Goal: Obtain resource: Download file/media

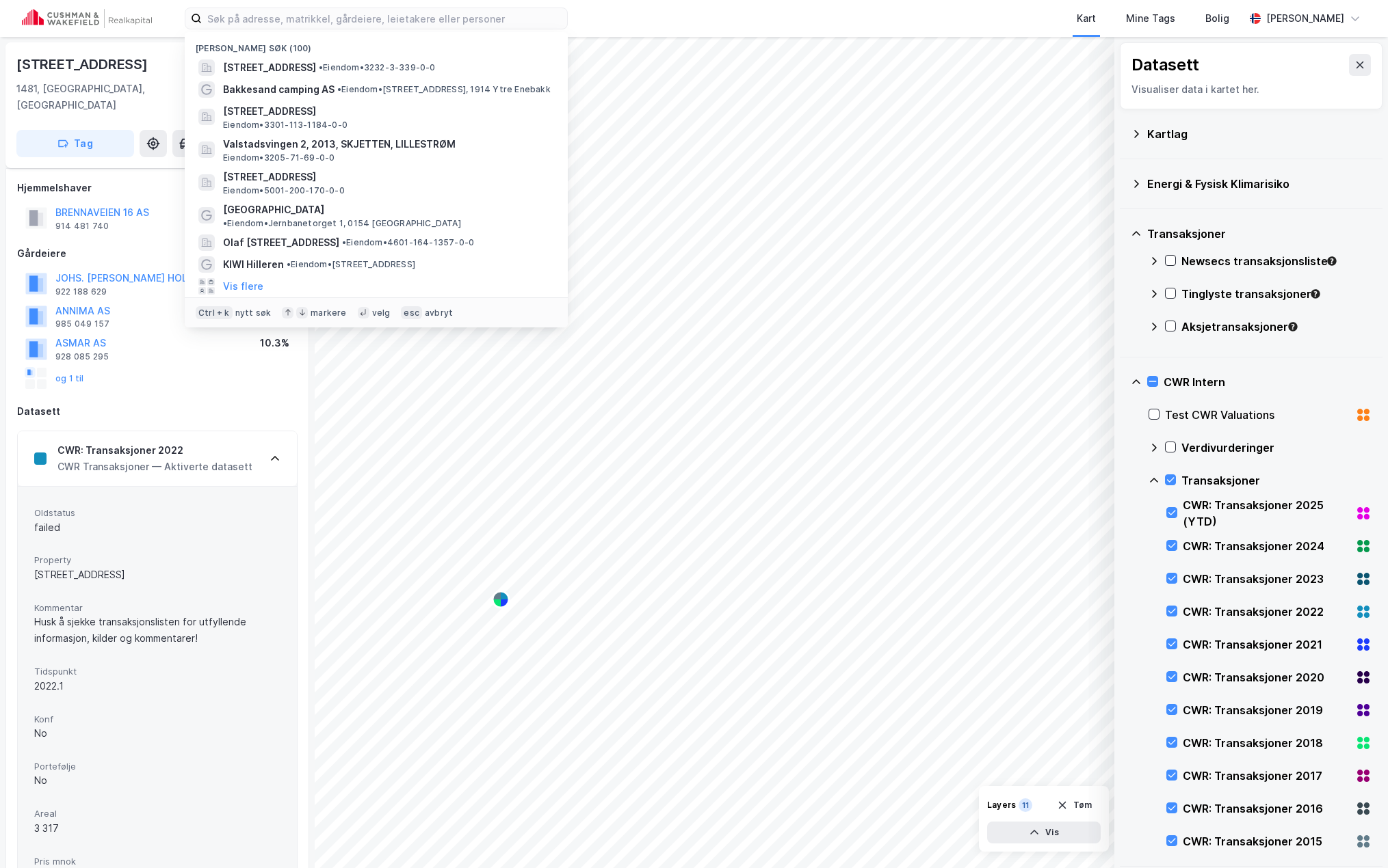
scroll to position [63, 0]
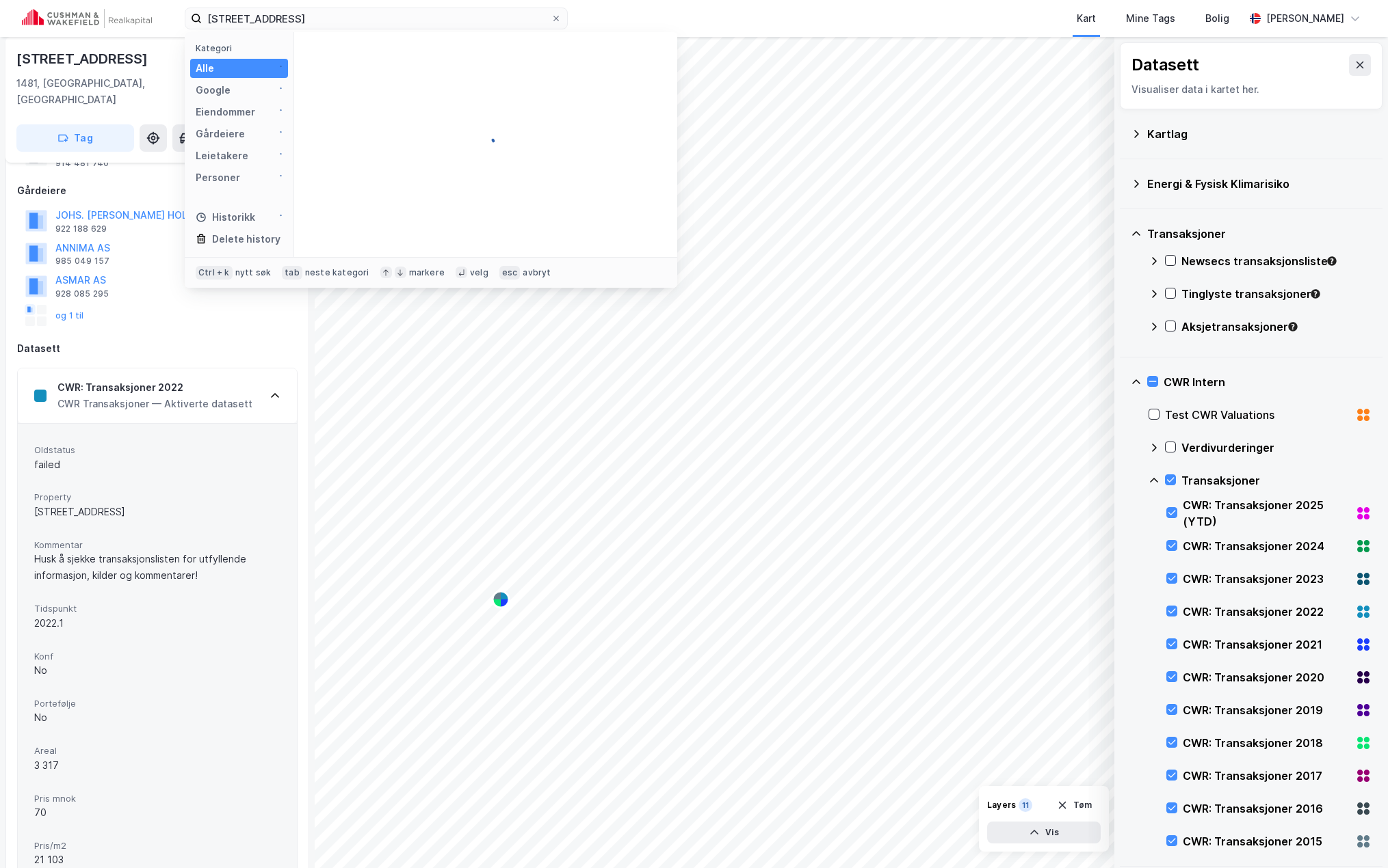
type input "[STREET_ADDRESS]"
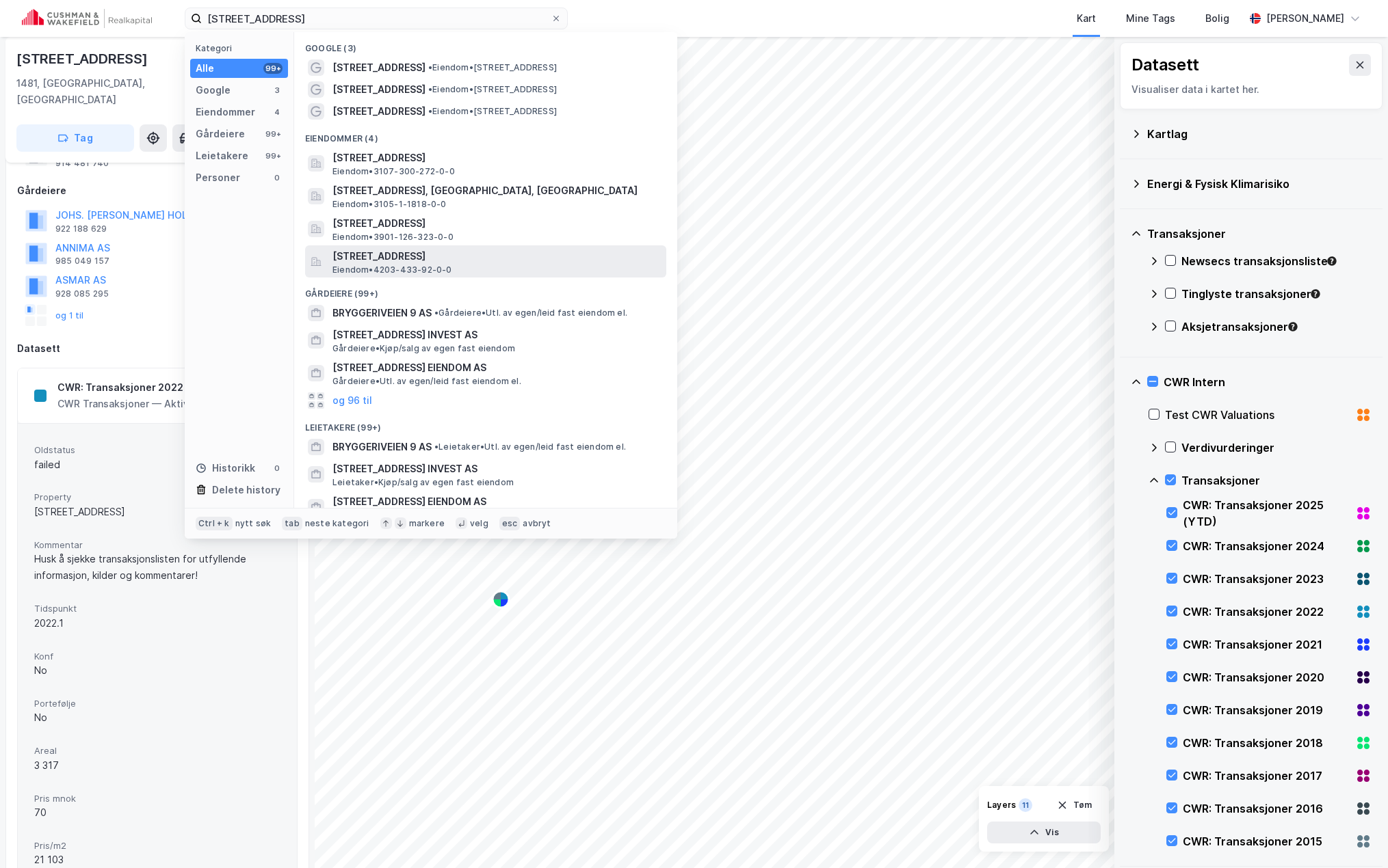
click at [491, 256] on span "[STREET_ADDRESS]" at bounding box center [496, 256] width 328 height 16
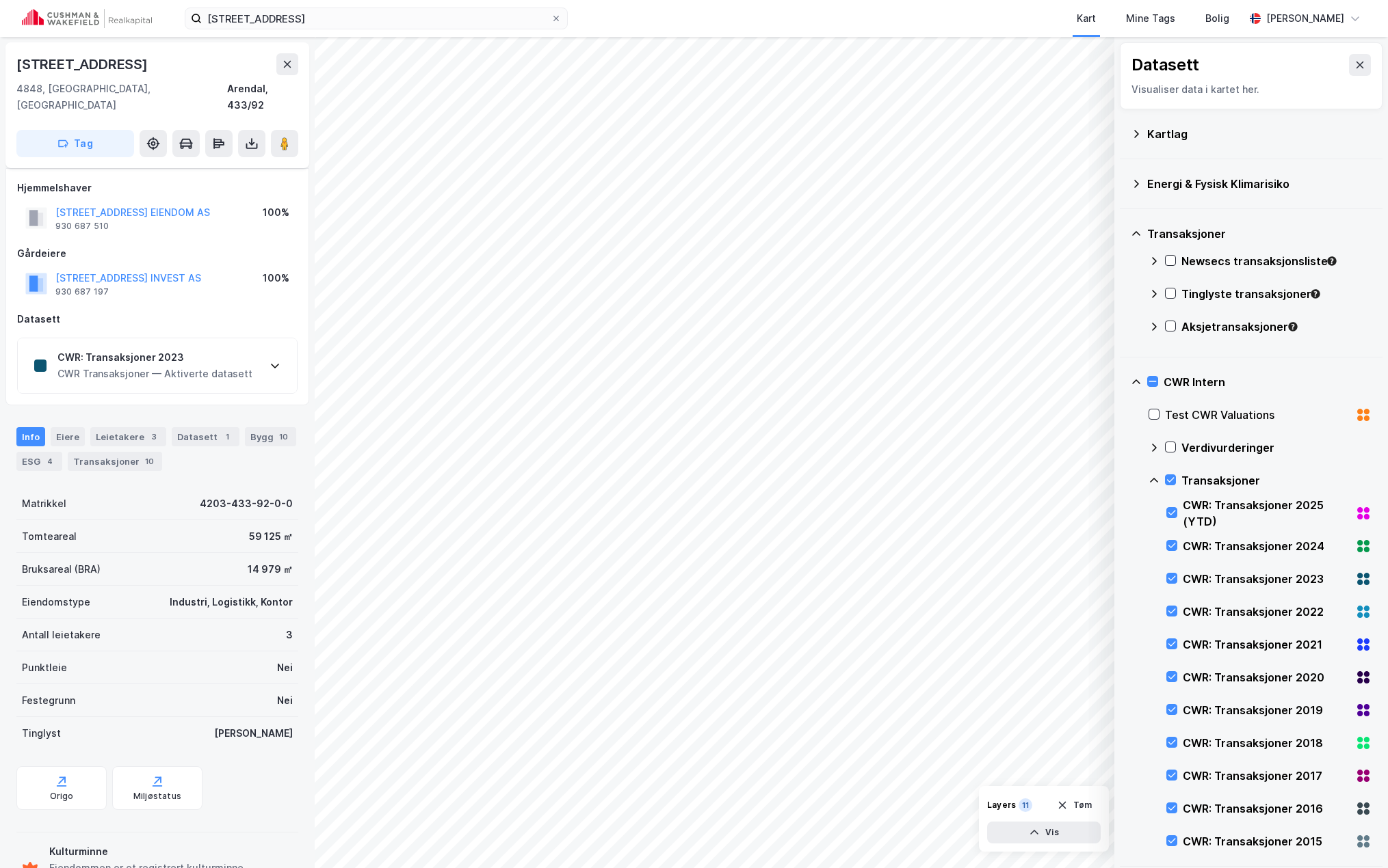
scroll to position [42, 0]
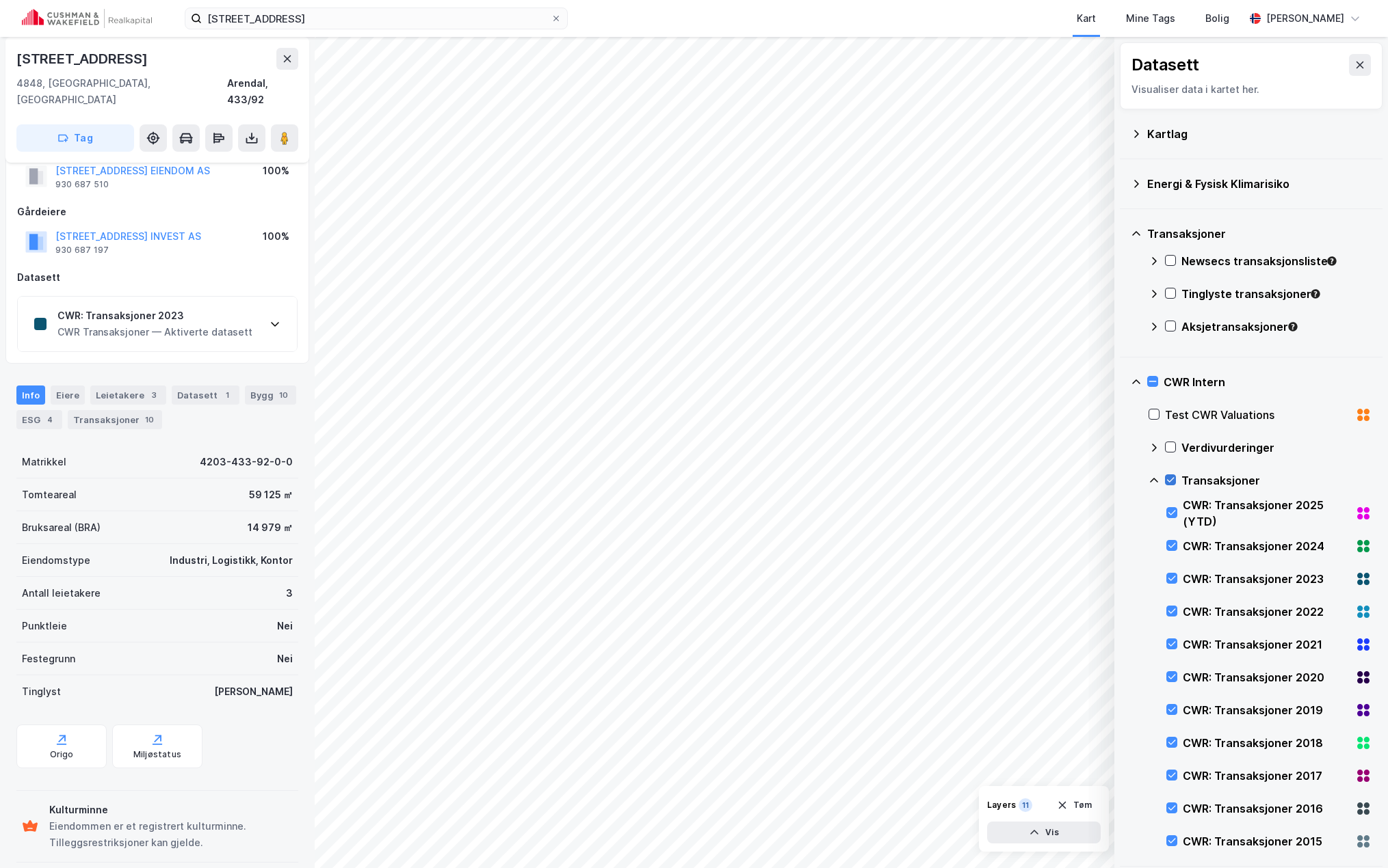
click at [1167, 478] on icon at bounding box center [1170, 480] width 10 height 10
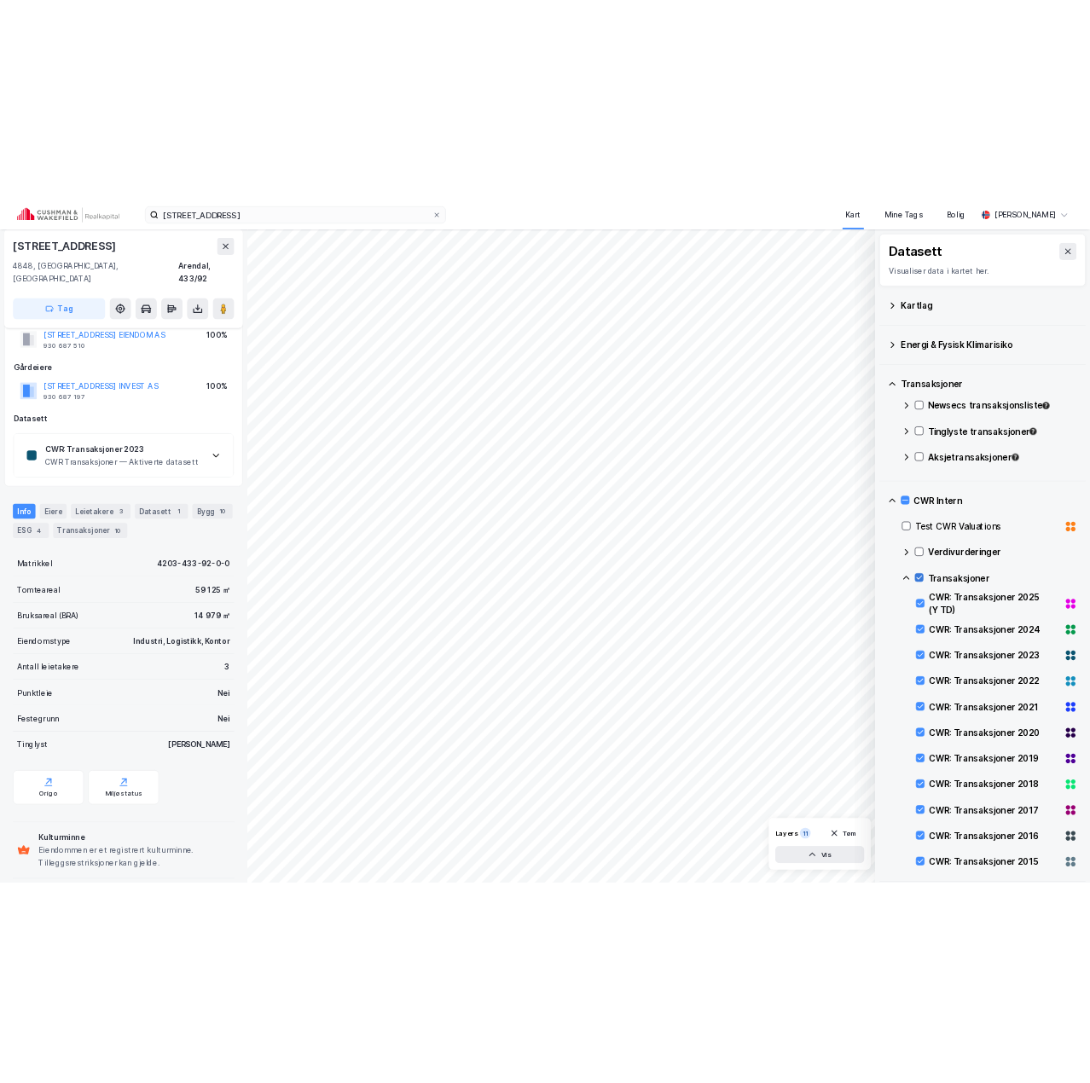
scroll to position [0, 0]
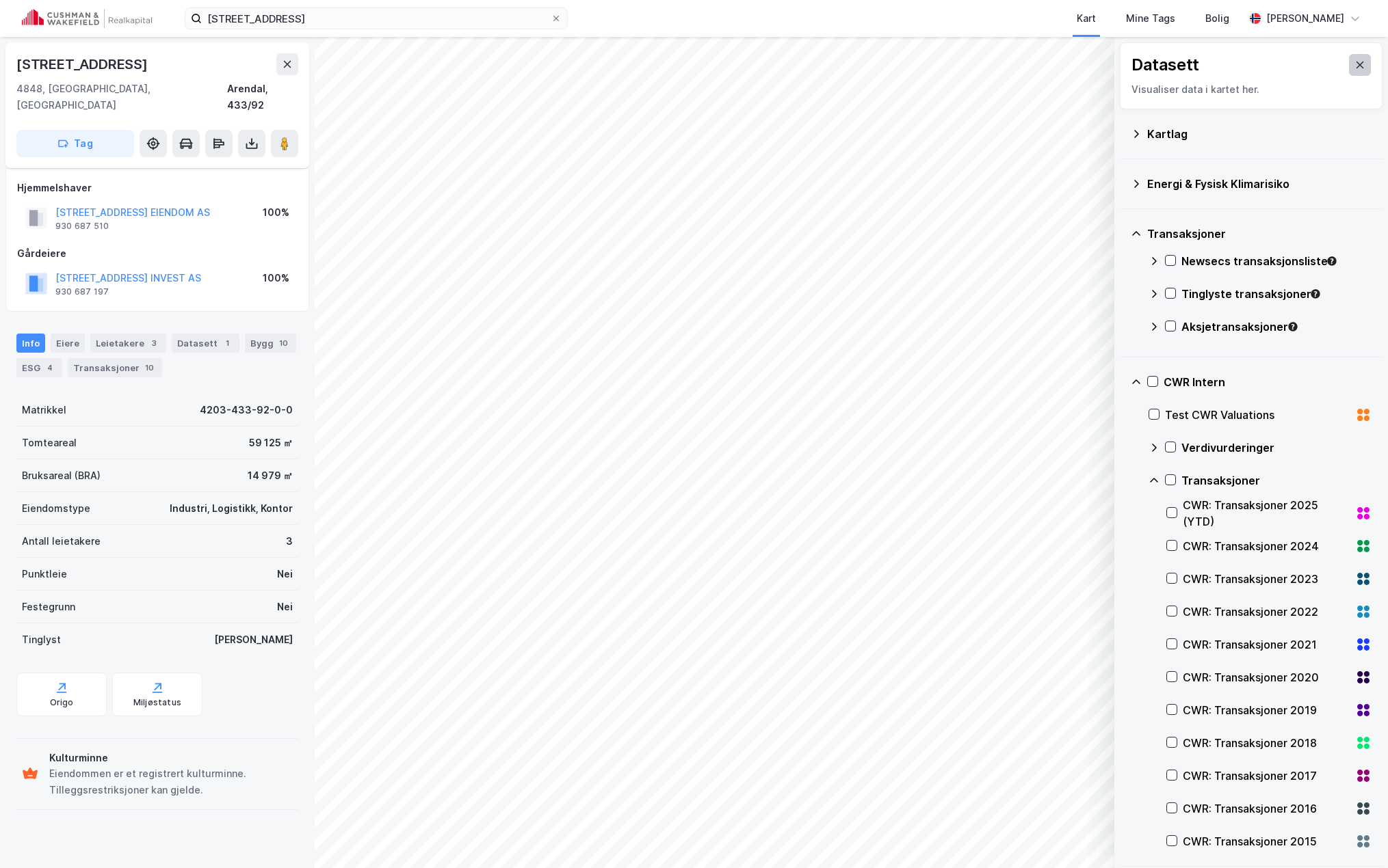
click at [1349, 60] on button at bounding box center [1359, 64] width 22 height 22
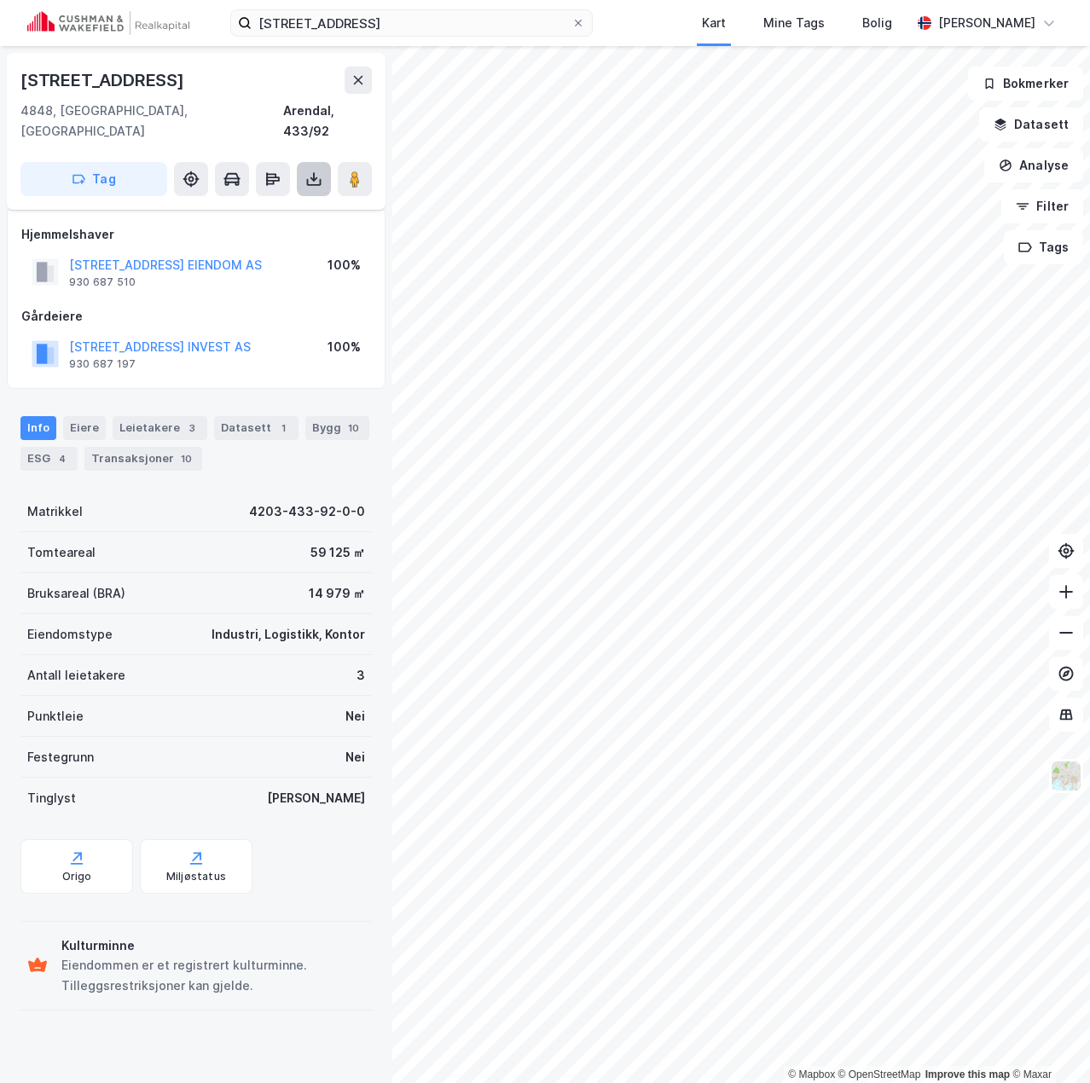
click at [310, 171] on icon at bounding box center [313, 179] width 17 height 17
click at [256, 206] on div "Last ned grunnbok" at bounding box center [229, 213] width 99 height 14
